Goal: Communication & Community: Answer question/provide support

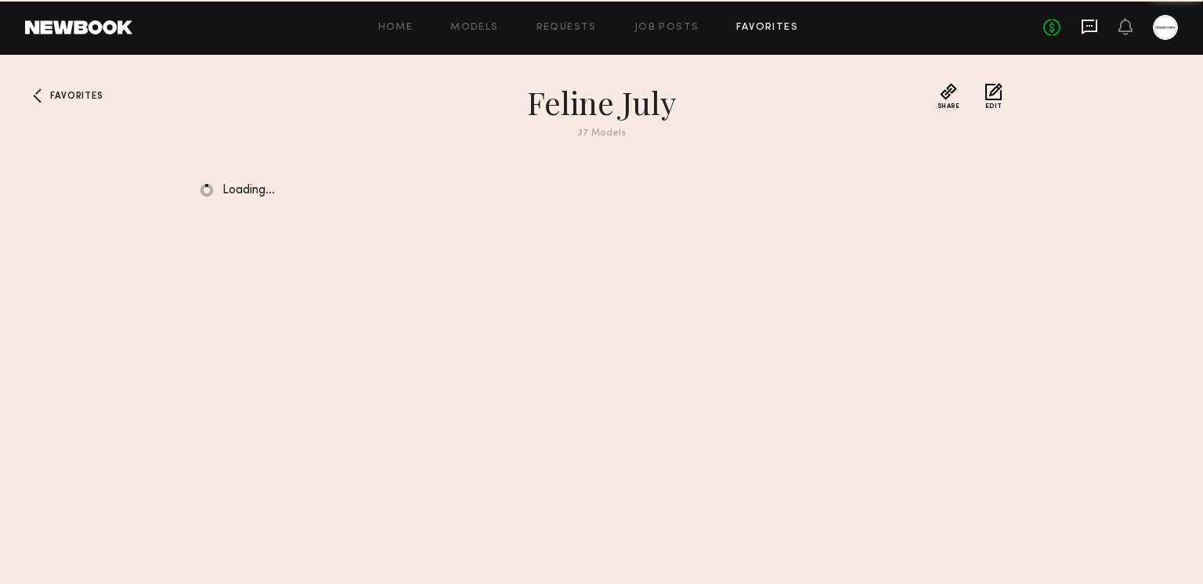
click at [1085, 26] on icon at bounding box center [1089, 26] width 17 height 17
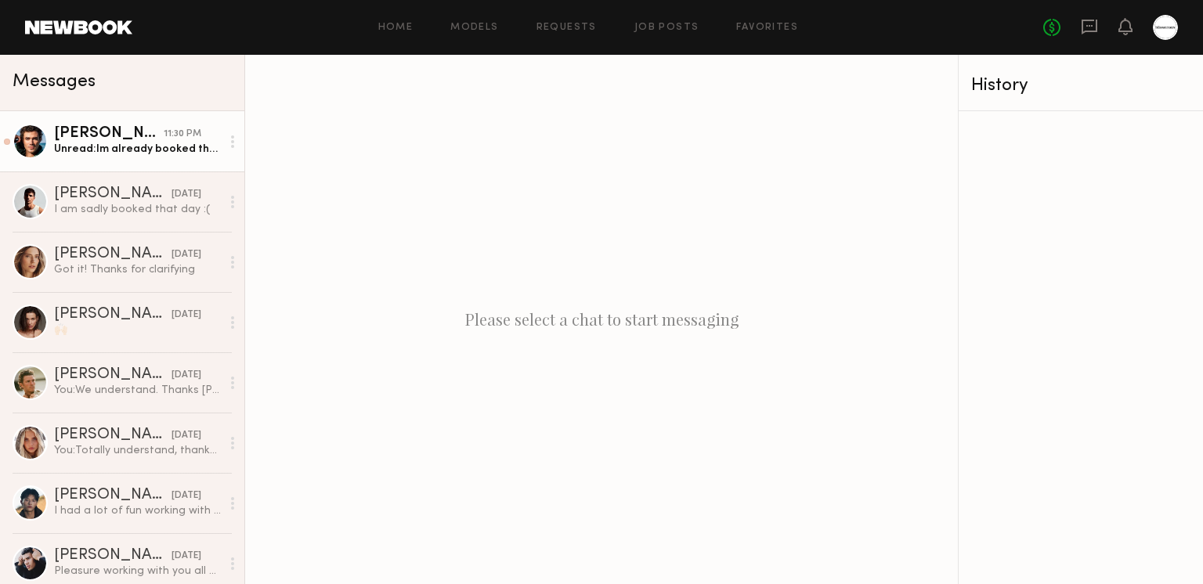
click at [121, 153] on div "Unread: Im already booked the 15th but can do any other day that week. Could we…" at bounding box center [137, 149] width 167 height 15
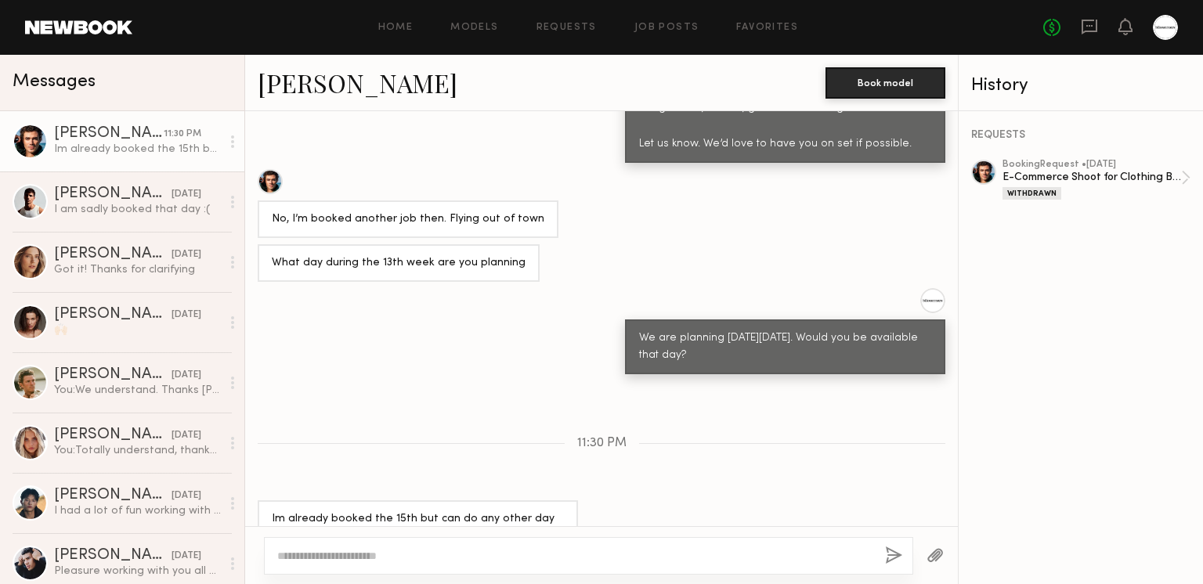
scroll to position [1125, 0]
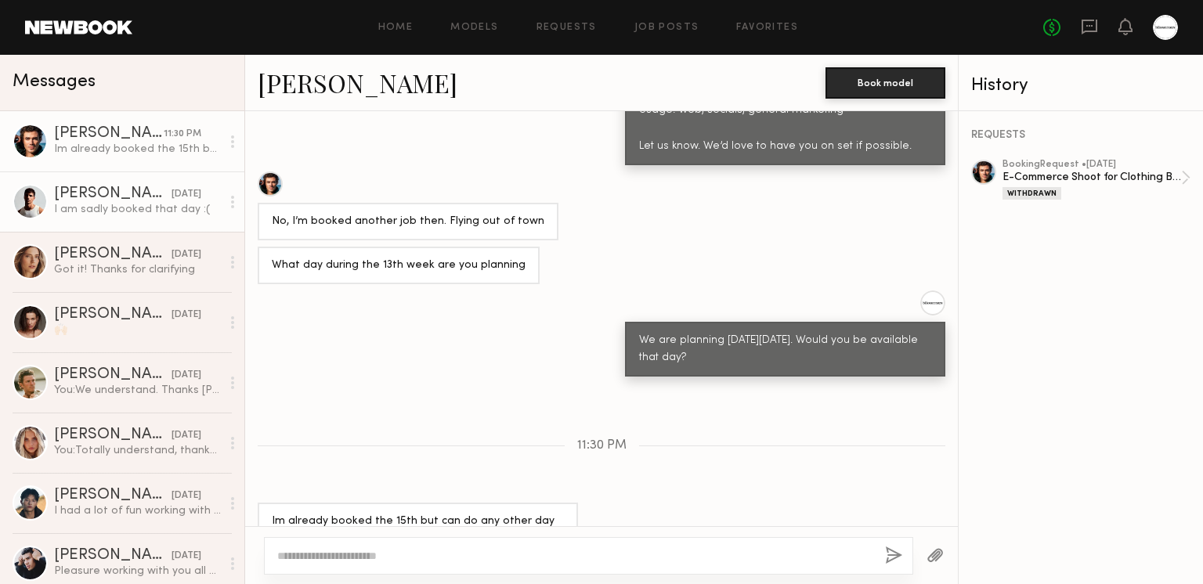
click at [176, 215] on div "I am sadly booked that day :(" at bounding box center [137, 209] width 167 height 15
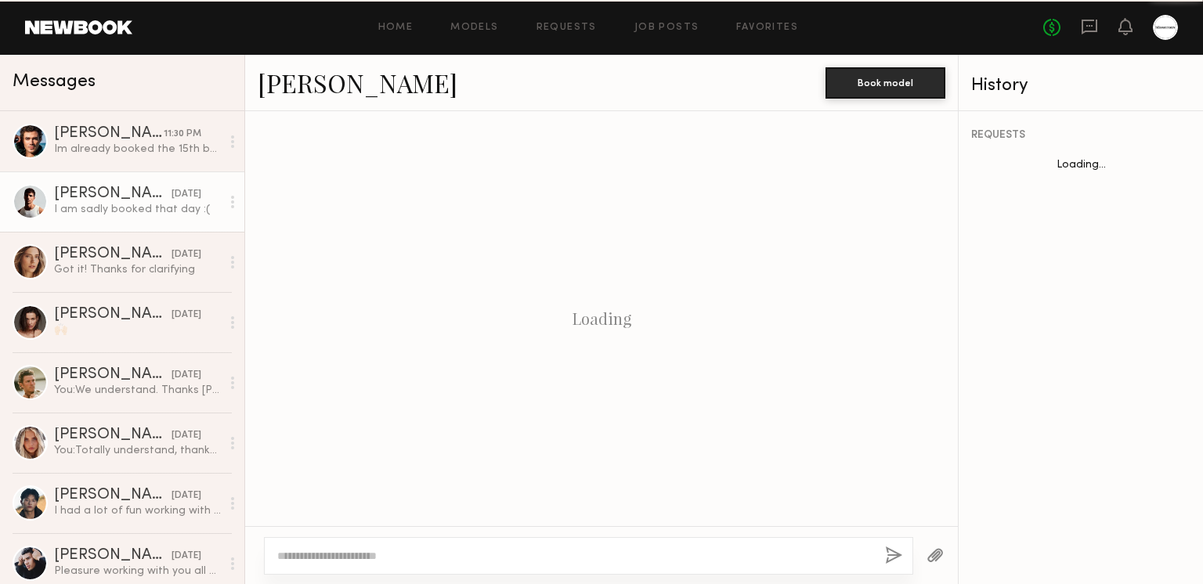
scroll to position [478, 0]
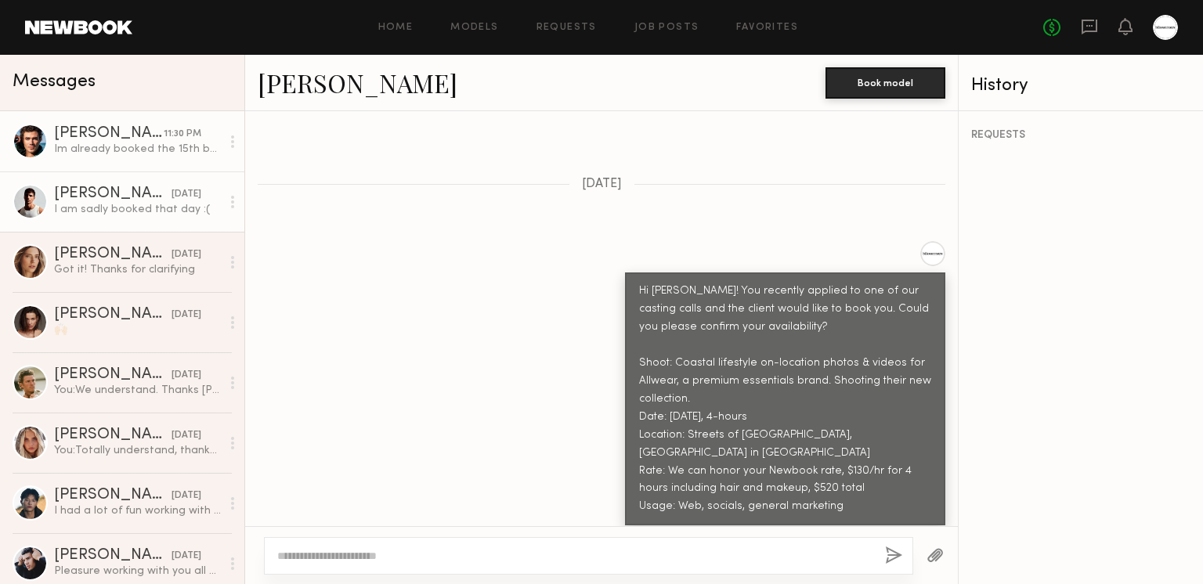
click at [93, 157] on link "[PERSON_NAME] 11:30 PM [PERSON_NAME] already booked the 15th but can do any oth…" at bounding box center [122, 141] width 244 height 60
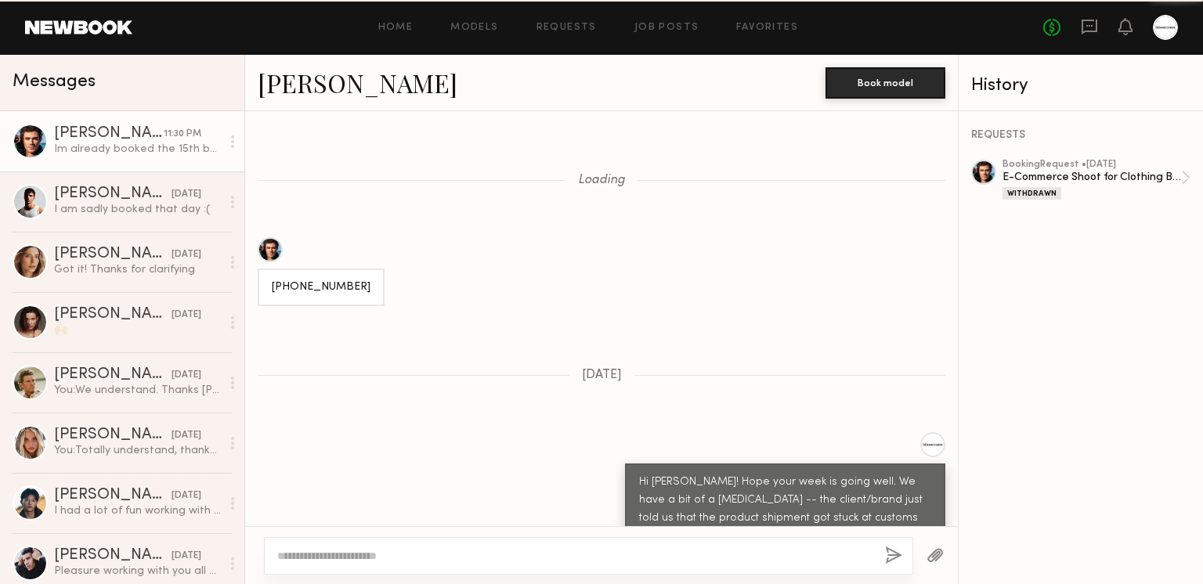
scroll to position [1125, 0]
